Goal: Transaction & Acquisition: Purchase product/service

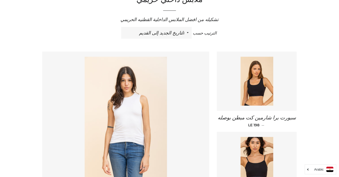
scroll to position [180, 0]
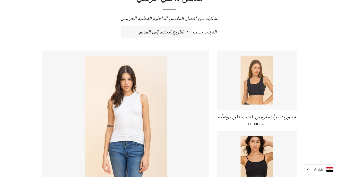
click at [258, 88] on img at bounding box center [256, 80] width 33 height 49
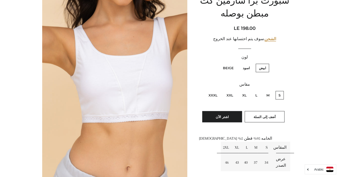
scroll to position [71, 0]
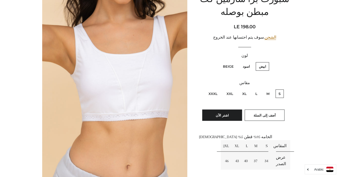
click at [257, 97] on label "L" at bounding box center [256, 93] width 8 height 8
click at [259, 89] on input "L" at bounding box center [259, 89] width 0 height 0
radio input "true"
click at [228, 68] on label "Beige" at bounding box center [228, 66] width 17 height 8
click at [235, 62] on input "Beige" at bounding box center [235, 61] width 0 height 0
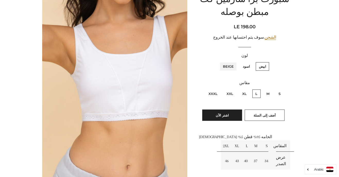
radio input "true"
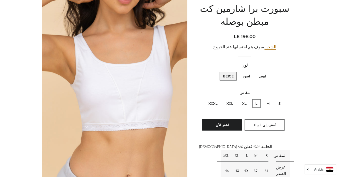
scroll to position [61, 0]
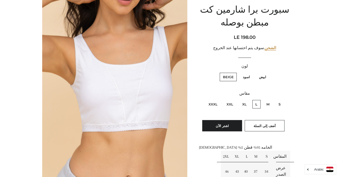
click at [245, 80] on label "اسود" at bounding box center [245, 77] width 13 height 8
click at [251, 72] on input "اسود" at bounding box center [251, 72] width 0 height 0
radio input "true"
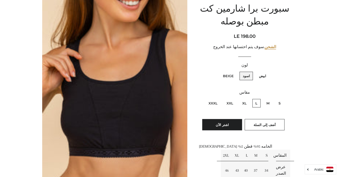
scroll to position [61, 0]
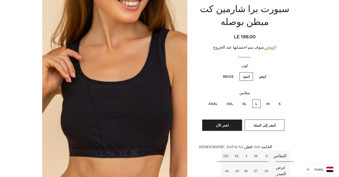
click at [229, 76] on label "Beige" at bounding box center [228, 76] width 17 height 8
click at [235, 72] on input "Beige" at bounding box center [235, 71] width 0 height 0
radio input "true"
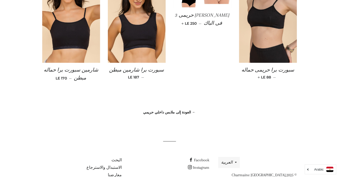
scroll to position [446, 0]
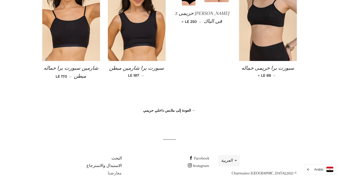
click at [118, 173] on link "معارضنا" at bounding box center [115, 173] width 14 height 5
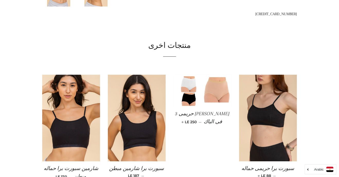
scroll to position [344, 0]
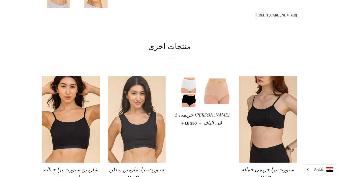
click at [146, 130] on img at bounding box center [137, 119] width 58 height 87
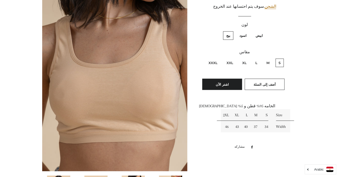
scroll to position [103, 0]
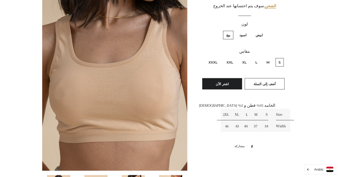
click at [255, 58] on label "L" at bounding box center [256, 62] width 8 height 8
click at [259, 57] on input "L" at bounding box center [259, 57] width 0 height 0
radio input "true"
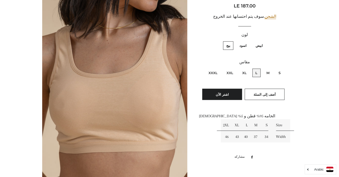
scroll to position [92, 0]
click at [269, 93] on span "أضف إلى السلة" at bounding box center [264, 95] width 22 height 4
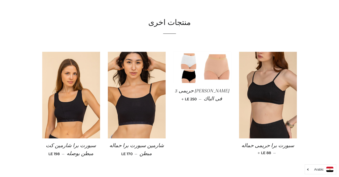
scroll to position [368, 0]
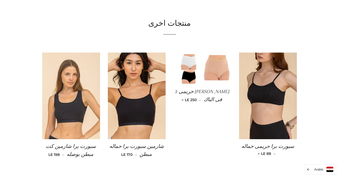
click at [77, 113] on img at bounding box center [71, 95] width 58 height 87
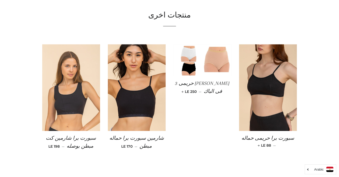
scroll to position [384, 0]
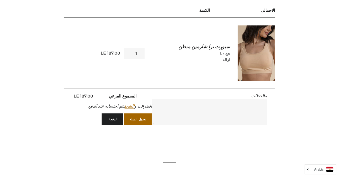
scroll to position [84, 0]
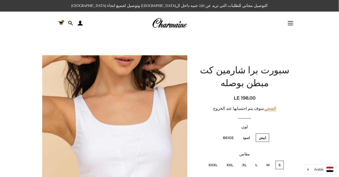
click at [229, 138] on label "Beige" at bounding box center [228, 137] width 17 height 8
click at [235, 133] on input "Beige" at bounding box center [235, 133] width 0 height 0
radio input "true"
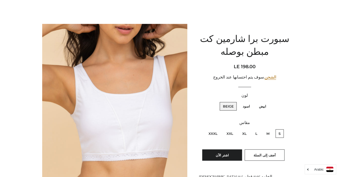
scroll to position [41, 0]
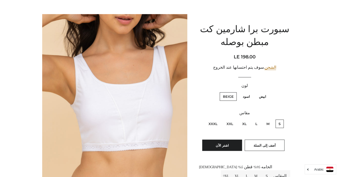
click at [257, 126] on label "L" at bounding box center [256, 124] width 8 height 8
click at [259, 119] on input "L" at bounding box center [259, 119] width 0 height 0
radio input "true"
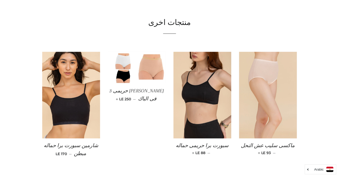
scroll to position [424, 0]
